Goal: Transaction & Acquisition: Purchase product/service

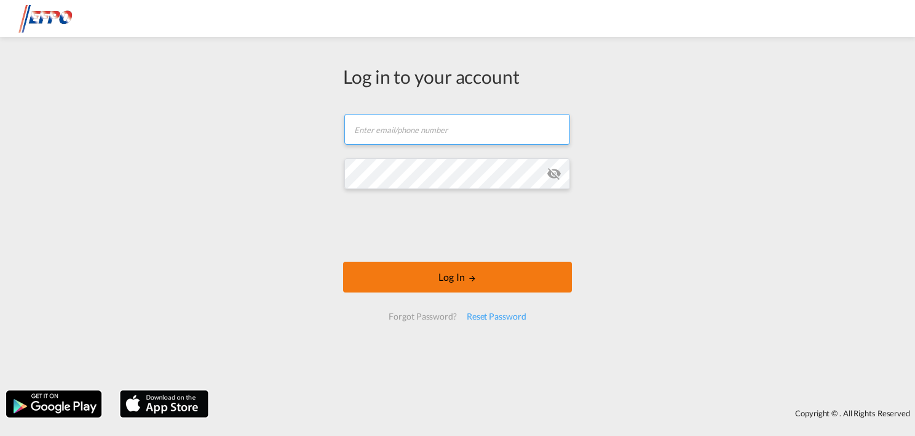
type input "[DOMAIN_NAME][EMAIL_ADDRESS][DOMAIN_NAME]"
click at [488, 274] on button "Log In" at bounding box center [457, 276] width 229 height 31
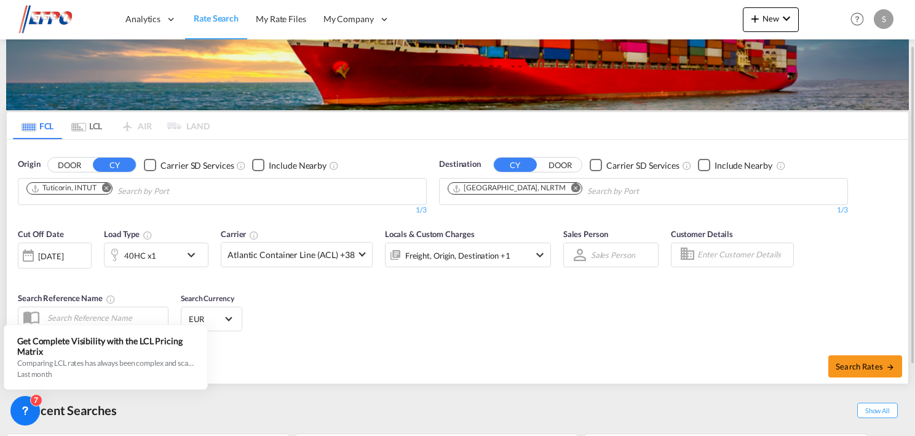
scroll to position [157, 0]
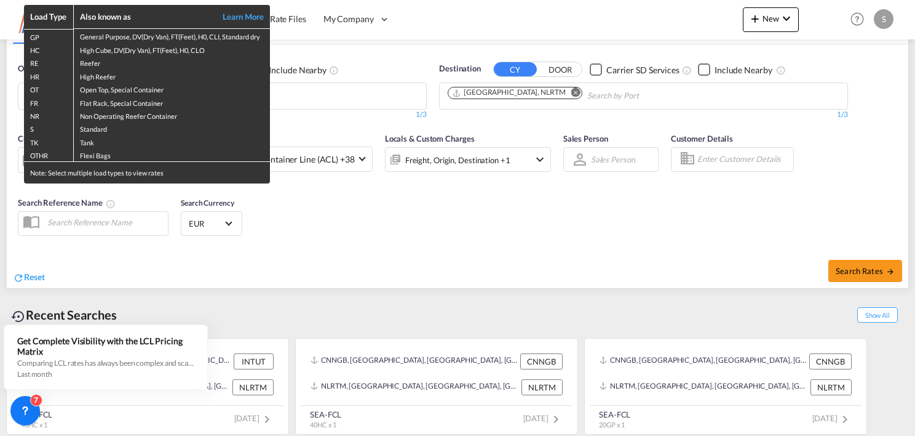
click at [436, 246] on div "Load Type Also known as Learn More GP General Purpose, DV(Dry Van), FT(Feet), H…" at bounding box center [457, 218] width 915 height 436
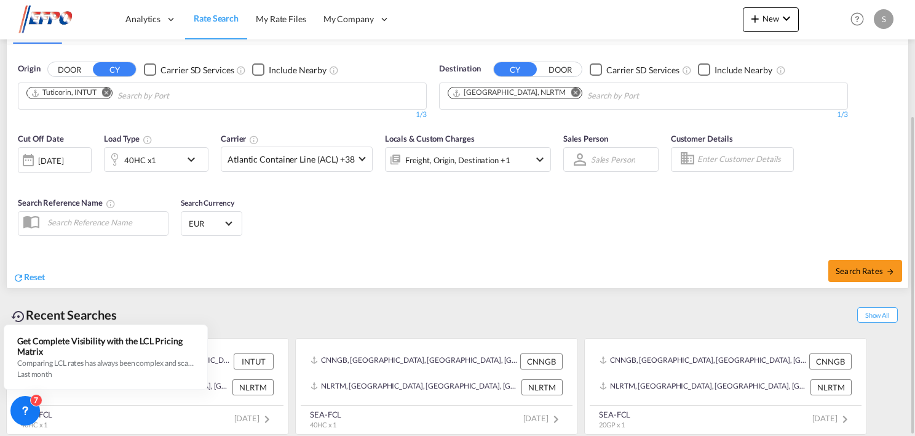
click at [108, 95] on md-icon "Remove" at bounding box center [106, 92] width 9 height 9
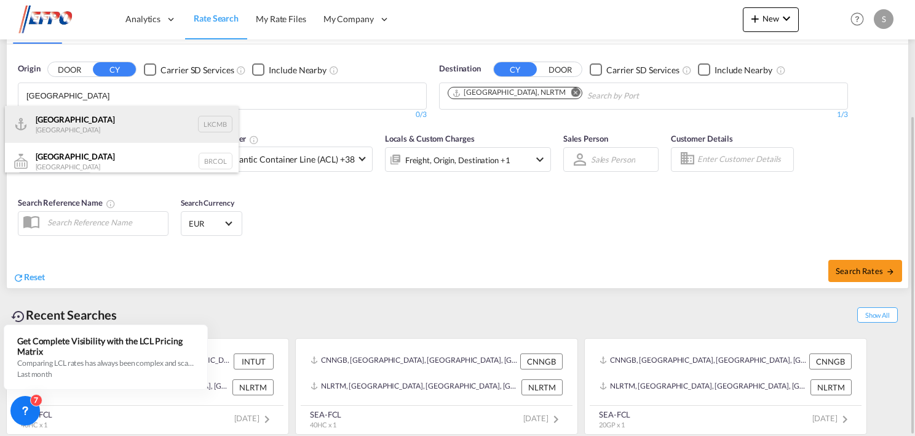
type input "[GEOGRAPHIC_DATA]"
click at [79, 135] on div "Colombo [GEOGRAPHIC_DATA] LKCMB" at bounding box center [122, 124] width 234 height 37
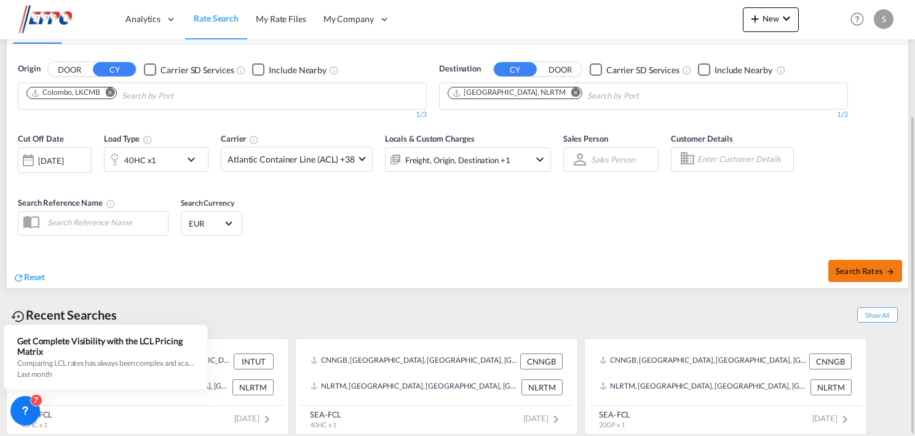
click at [851, 268] on span "Search Rates" at bounding box center [865, 271] width 59 height 10
type input "LKCMB to NLRTM / [DATE]"
